Goal: Task Accomplishment & Management: Complete application form

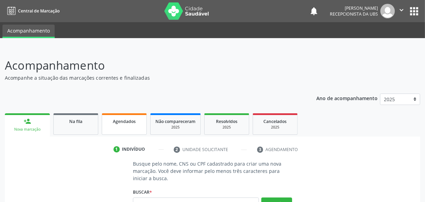
click at [120, 119] on span "Agendados" at bounding box center [124, 121] width 23 height 6
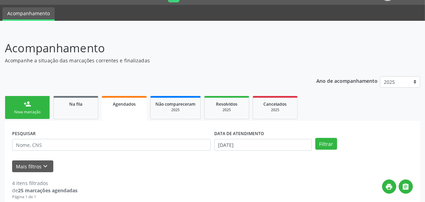
scroll to position [63, 0]
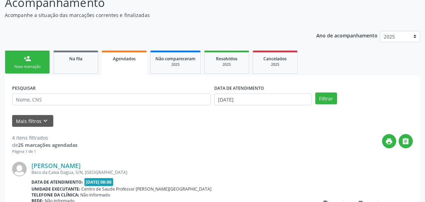
click at [39, 62] on link "person_add Nova marcação" at bounding box center [27, 62] width 45 height 23
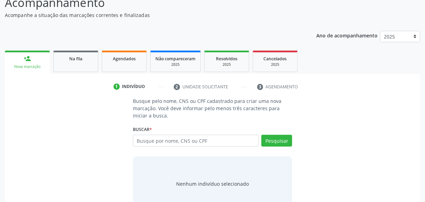
click at [85, 104] on div "Busque pelo nome, CNS ou CPF cadastrado para criar uma nova marcação. Você deve…" at bounding box center [212, 154] width 405 height 114
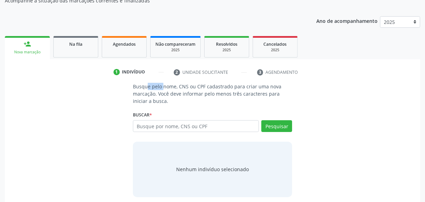
scroll to position [82, 0]
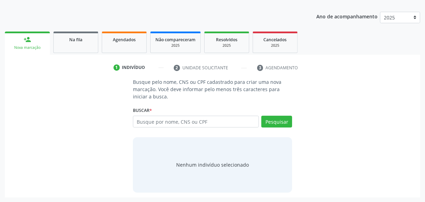
click at [85, 104] on div "Busque pelo nome, CNS ou CPF cadastrado para criar uma nova marcação. Você deve…" at bounding box center [212, 135] width 405 height 114
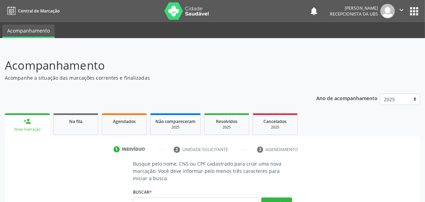
click at [72, 100] on div "Ano de acompanhamento 2025 person_add Nova marcação Na fila Agendados Não compa…" at bounding box center [212, 184] width 415 height 190
click at [93, 122] on div "Na fila" at bounding box center [75, 120] width 35 height 7
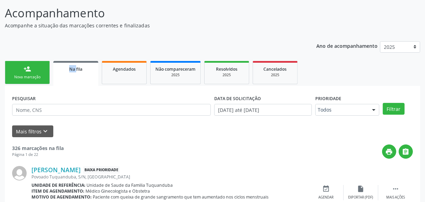
scroll to position [63, 0]
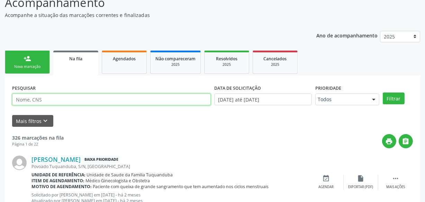
click at [90, 95] on input "text" at bounding box center [111, 99] width 199 height 12
type input "Quiteria"
click at [383, 92] on button "Filtrar" at bounding box center [394, 98] width 22 height 12
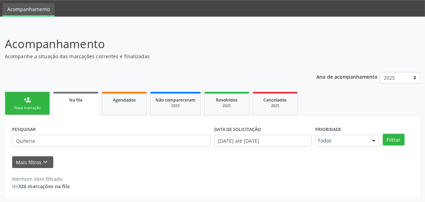
scroll to position [21, 0]
